Goal: Use online tool/utility: Utilize a website feature to perform a specific function

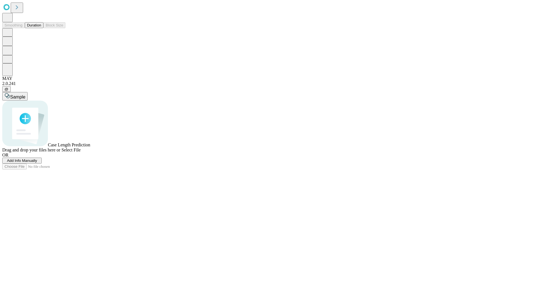
click at [81, 152] on span "Select File" at bounding box center [70, 150] width 19 height 5
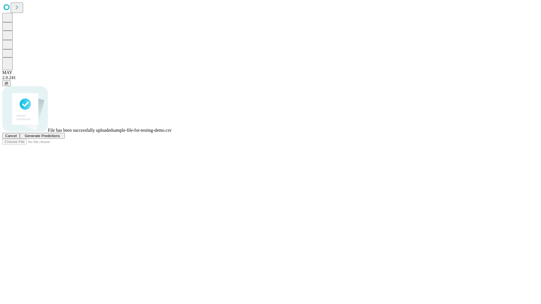
click at [60, 138] on span "Generate Predictions" at bounding box center [41, 136] width 35 height 4
